Goal: Find specific page/section: Find specific page/section

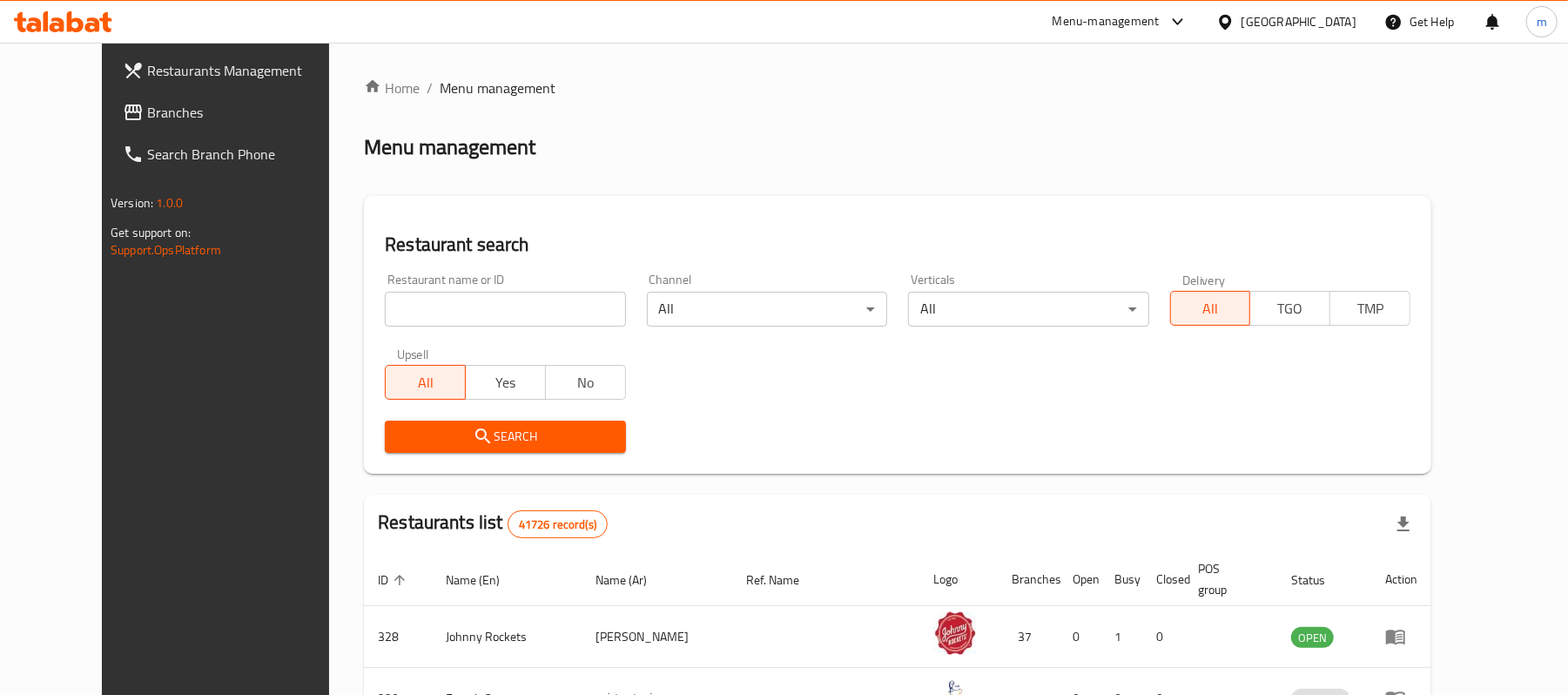
click at [1146, 11] on div "Menu-management" at bounding box center [1105, 22] width 107 height 21
click at [989, 113] on div "Global Quality Control Center" at bounding box center [1021, 117] width 152 height 19
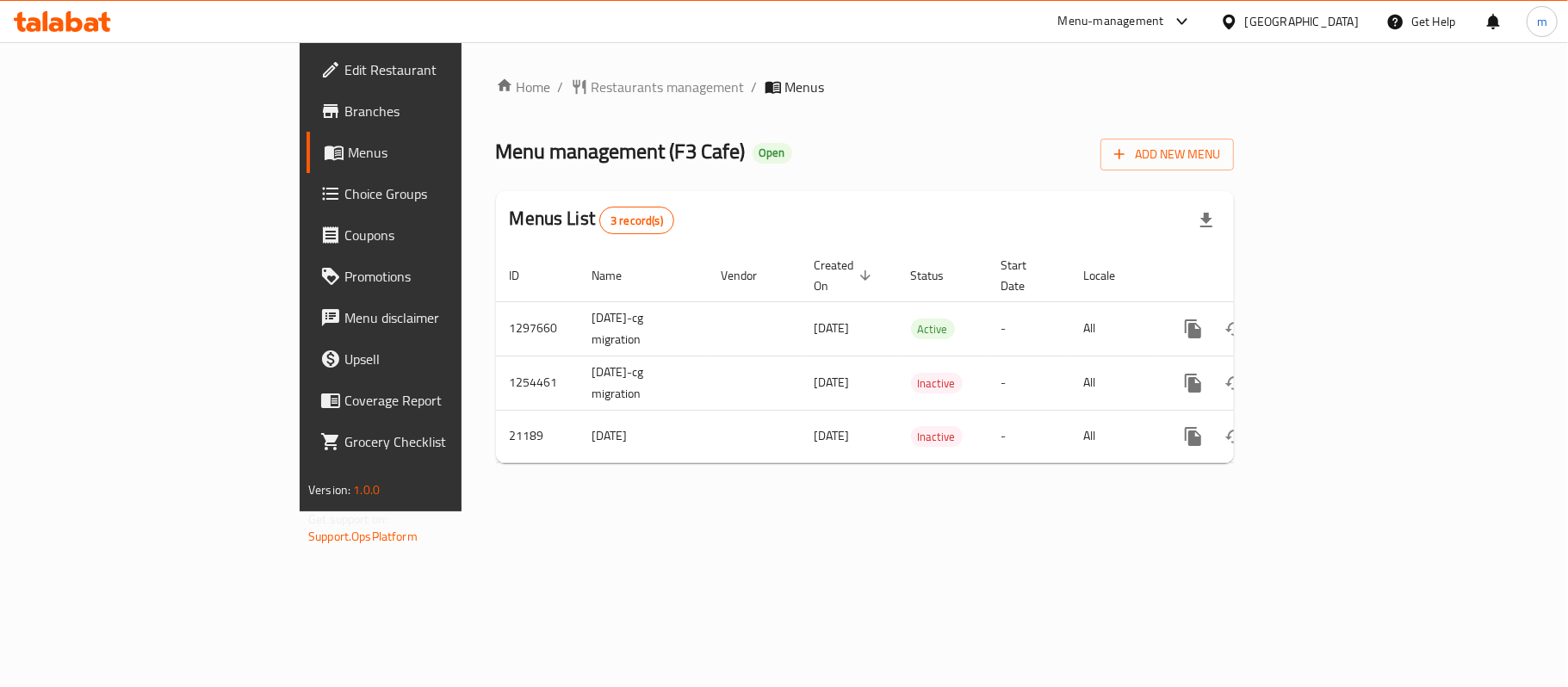
click at [82, 18] on icon at bounding box center [62, 22] width 97 height 21
